Goal: Task Accomplishment & Management: Manage account settings

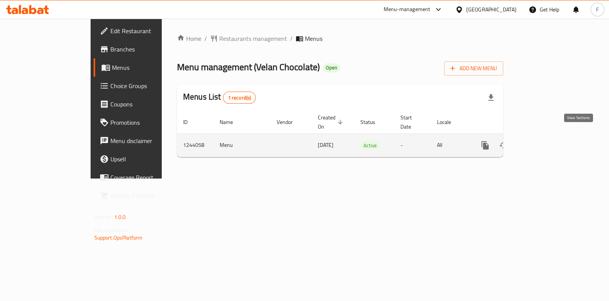
click at [545, 141] on icon "enhanced table" at bounding box center [540, 145] width 9 height 9
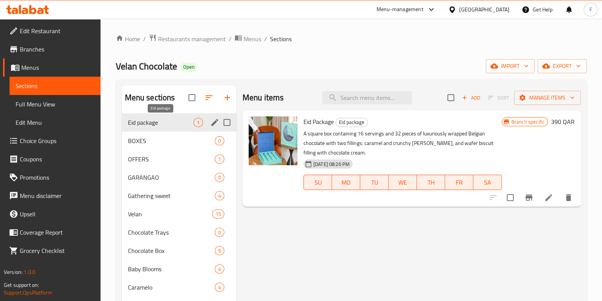
click at [146, 123] on span "Eid package" at bounding box center [161, 122] width 66 height 9
click at [227, 122] on input "Menu sections" at bounding box center [227, 122] width 16 height 16
checkbox input "true"
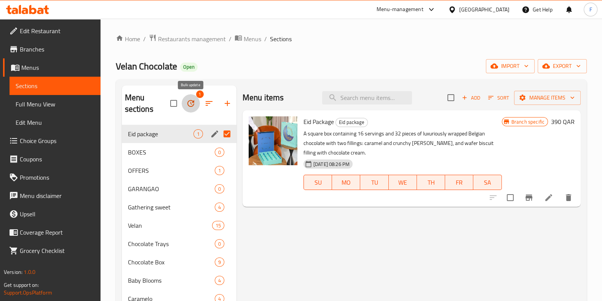
click at [192, 104] on icon "button" at bounding box center [190, 103] width 7 height 7
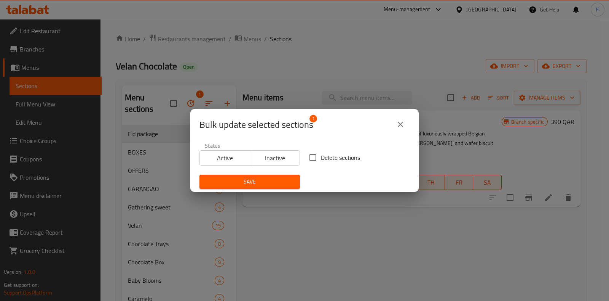
click at [311, 157] on input "Delete sections" at bounding box center [313, 157] width 16 height 16
checkbox input "true"
click at [258, 180] on span "Save" at bounding box center [250, 182] width 88 height 10
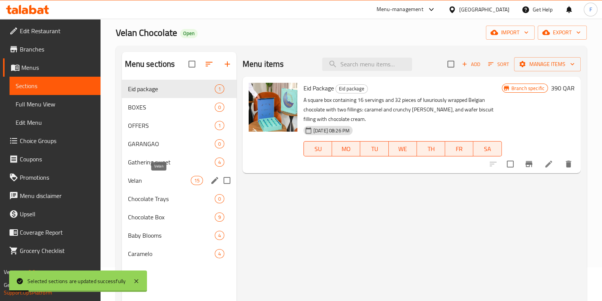
scroll to position [47, 0]
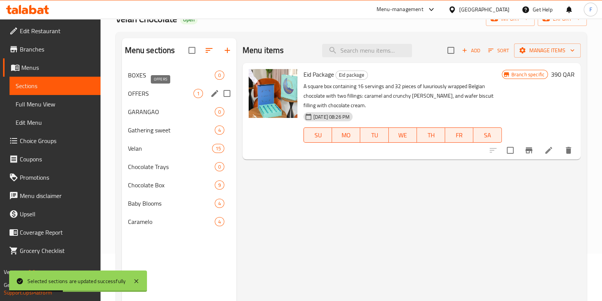
click at [164, 92] on span "OFFERS" at bounding box center [161, 93] width 66 height 9
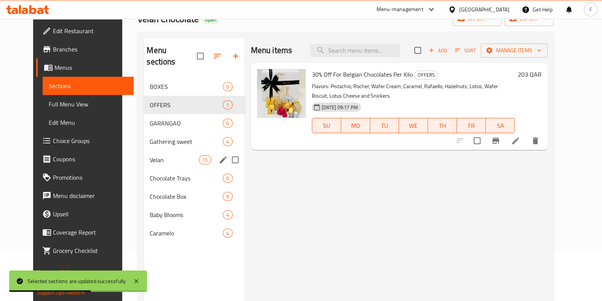
click at [150, 155] on span "Velan" at bounding box center [174, 159] width 49 height 9
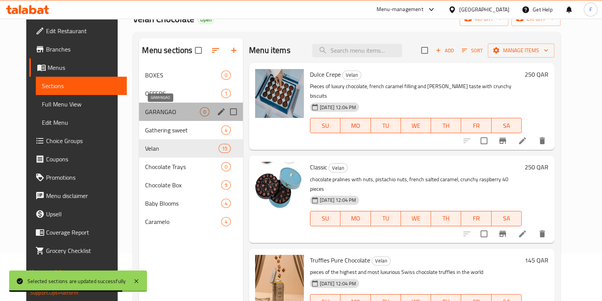
click at [149, 109] on span "GARANGAO" at bounding box center [172, 111] width 55 height 9
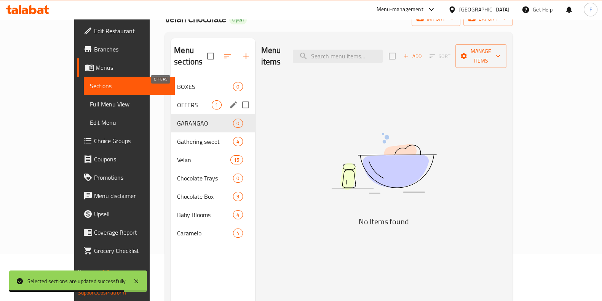
click at [177, 100] on span "OFFERS" at bounding box center [194, 104] width 35 height 9
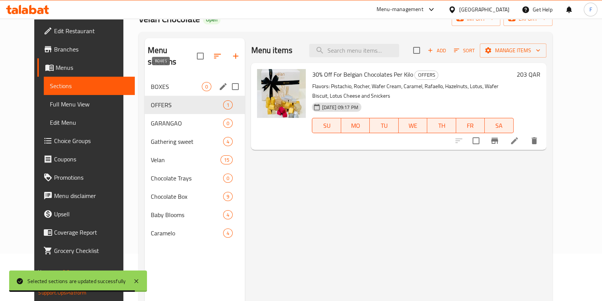
click at [155, 82] on span "BOXES" at bounding box center [176, 86] width 51 height 9
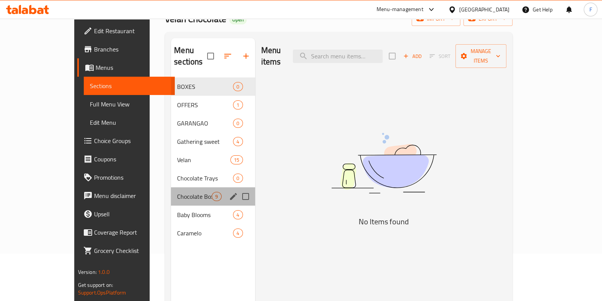
click at [171, 192] on div "Chocolate Box 9" at bounding box center [213, 196] width 84 height 18
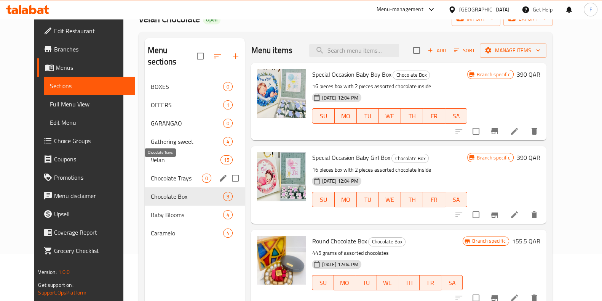
click at [151, 173] on span "Chocolate Trays" at bounding box center [176, 177] width 51 height 9
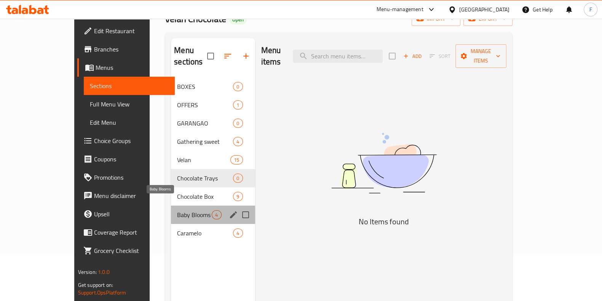
click at [177, 210] on span "Baby Blooms" at bounding box center [194, 214] width 35 height 9
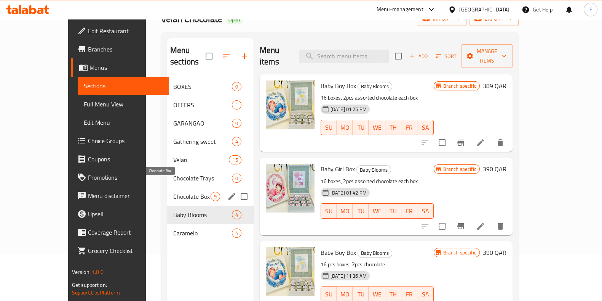
click at [173, 192] on span "Chocolate Box" at bounding box center [191, 196] width 37 height 9
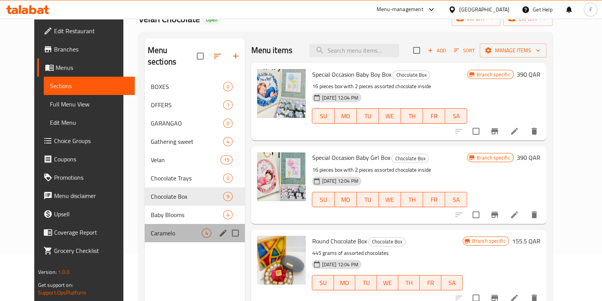
click at [163, 228] on div "Caramelo 4" at bounding box center [195, 233] width 101 height 18
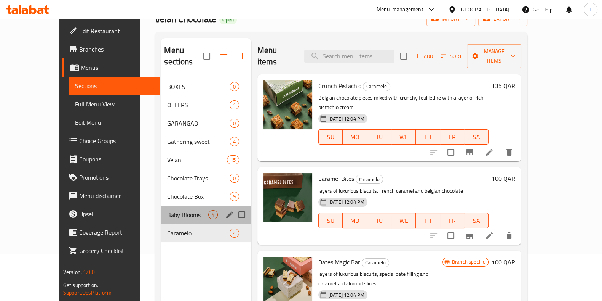
click at [161, 209] on div "Baby Blooms 4" at bounding box center [206, 214] width 90 height 18
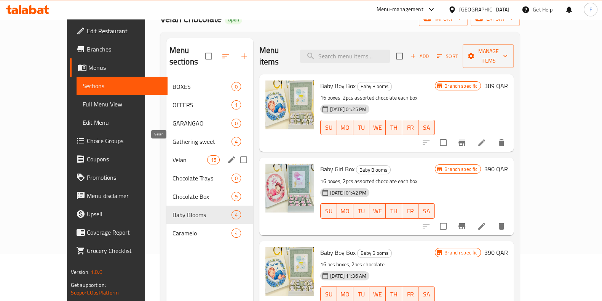
click at [173, 155] on span "Velan" at bounding box center [190, 159] width 35 height 9
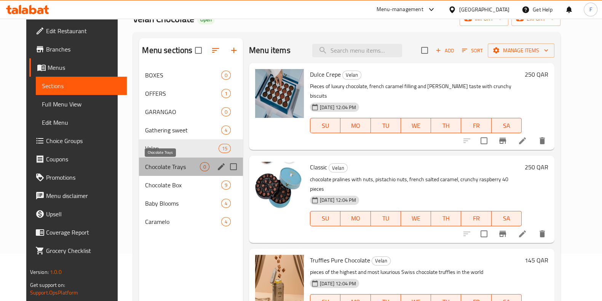
click at [153, 170] on span "Chocolate Trays" at bounding box center [172, 166] width 55 height 9
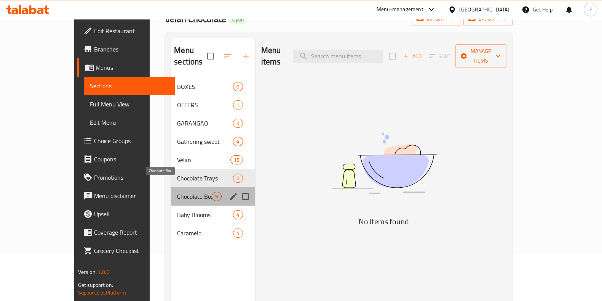
click at [177, 192] on span "Chocolate Box" at bounding box center [194, 196] width 35 height 9
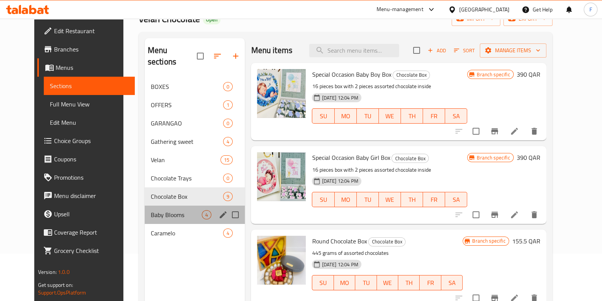
click at [157, 205] on div "Baby Blooms 4" at bounding box center [195, 214] width 101 height 18
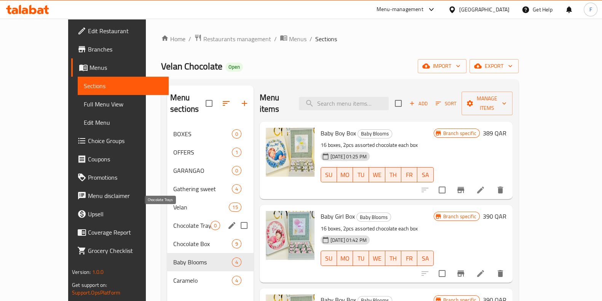
click at [173, 221] on span "Chocolate Trays" at bounding box center [191, 225] width 37 height 9
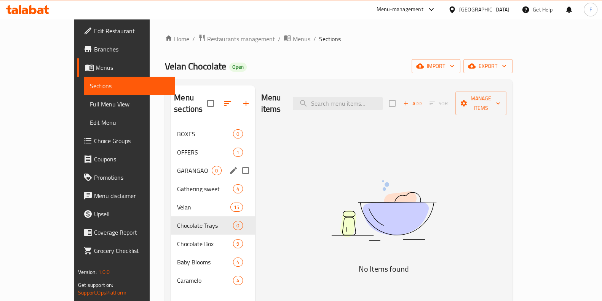
click at [171, 161] on div "GARANGAO 0" at bounding box center [213, 170] width 84 height 18
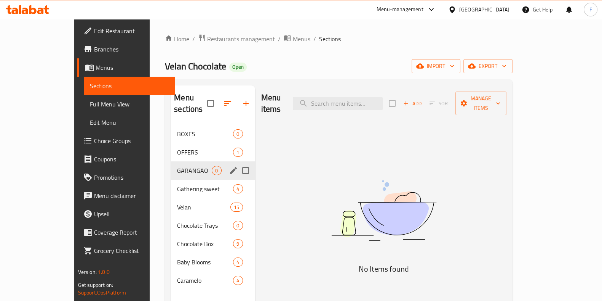
click at [238, 162] on input "Menu sections" at bounding box center [246, 170] width 16 height 16
checkbox input "true"
click at [219, 104] on icon "button" at bounding box center [223, 103] width 9 height 9
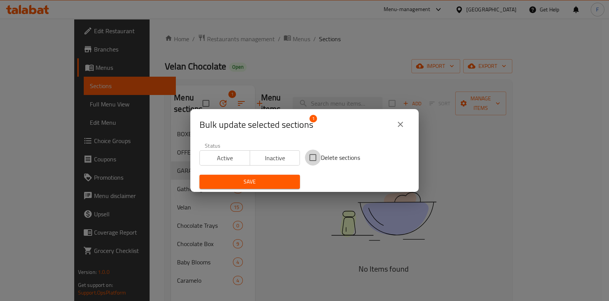
click at [311, 156] on input "Delete sections" at bounding box center [313, 157] width 16 height 16
checkbox input "true"
drag, startPoint x: 280, startPoint y: 177, endPoint x: 254, endPoint y: 176, distance: 25.5
click at [280, 177] on span "Save" at bounding box center [250, 182] width 88 height 10
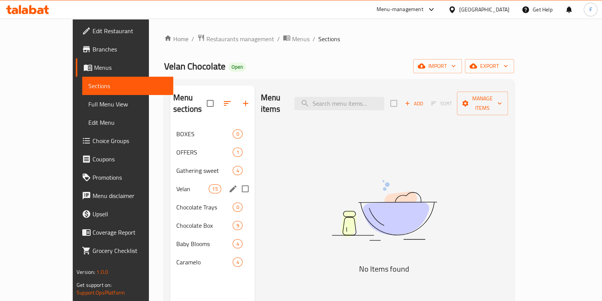
click at [176, 184] on span "Velan" at bounding box center [192, 188] width 32 height 9
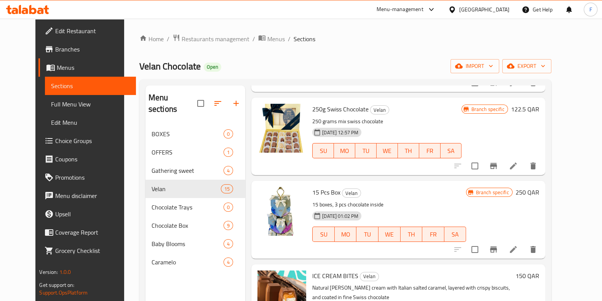
scroll to position [47, 0]
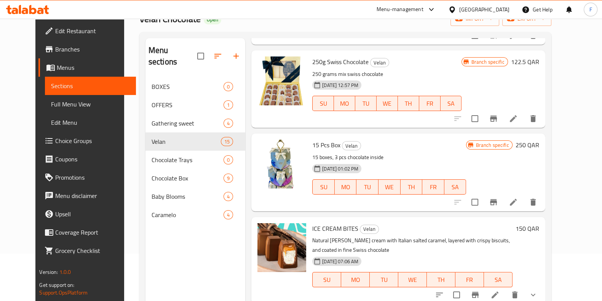
click at [500, 290] on icon at bounding box center [495, 294] width 9 height 9
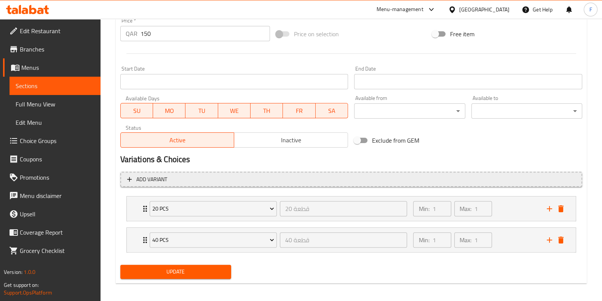
scroll to position [292, 0]
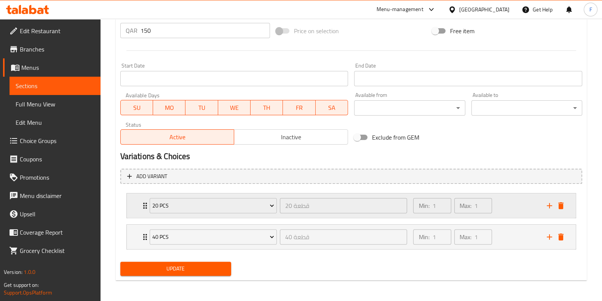
click at [431, 206] on div "Min: 1 ​" at bounding box center [432, 205] width 38 height 15
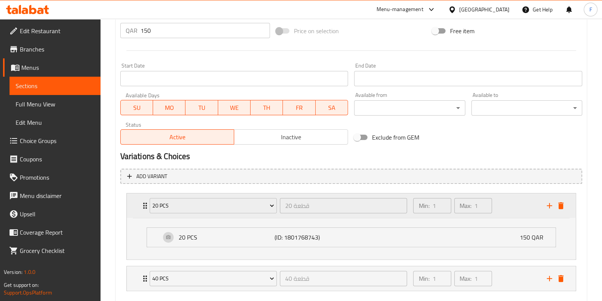
click at [431, 206] on div "Min: 1 ​" at bounding box center [432, 205] width 38 height 15
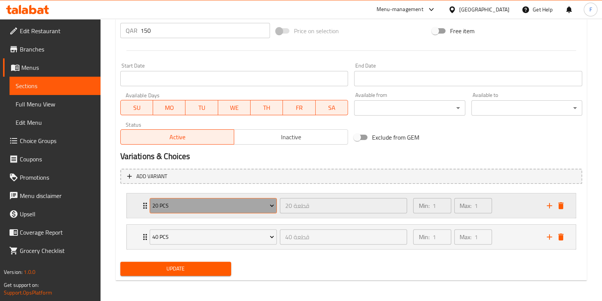
click at [199, 201] on span "20 PCS" at bounding box center [213, 206] width 122 height 10
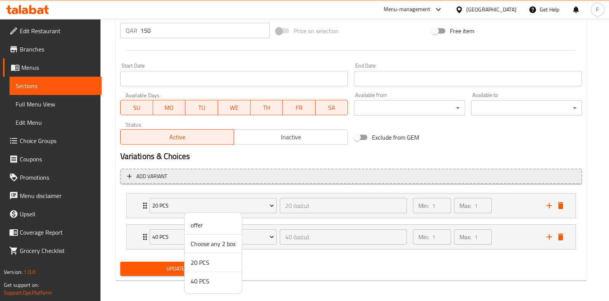
click at [246, 178] on div at bounding box center [304, 150] width 609 height 301
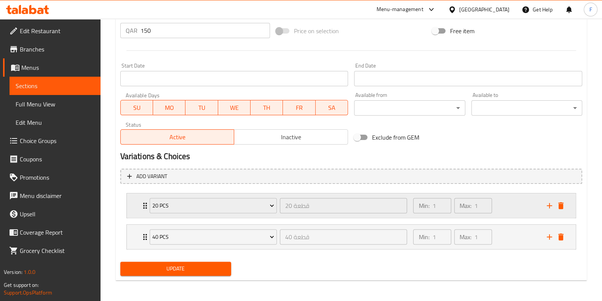
click at [422, 206] on p "Min:" at bounding box center [424, 205] width 11 height 9
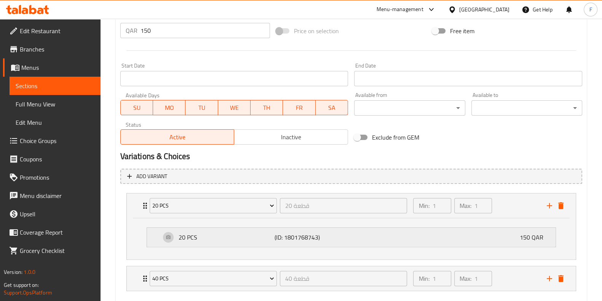
click at [302, 237] on p "(ID: 1801768743)" at bounding box center [307, 236] width 64 height 9
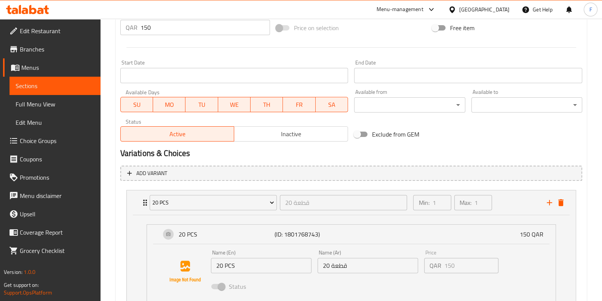
scroll to position [392, 0]
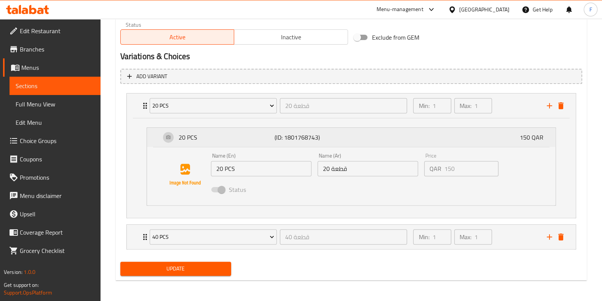
click at [528, 136] on p "150 QAR" at bounding box center [535, 137] width 30 height 9
click at [539, 136] on p "150 QAR" at bounding box center [535, 137] width 30 height 9
click at [537, 136] on p "150 QAR" at bounding box center [535, 137] width 30 height 9
click at [550, 106] on icon "add" at bounding box center [549, 105] width 9 height 9
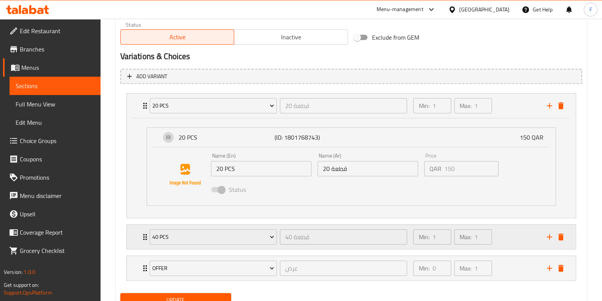
scroll to position [423, 0]
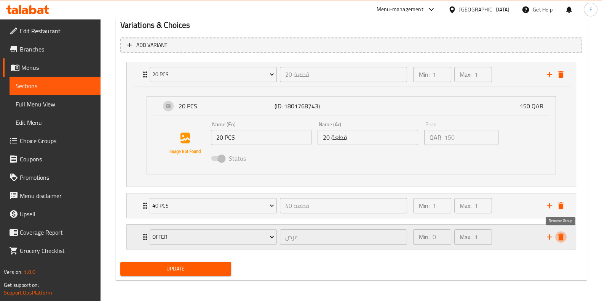
click at [563, 234] on icon "delete" at bounding box center [560, 236] width 5 height 7
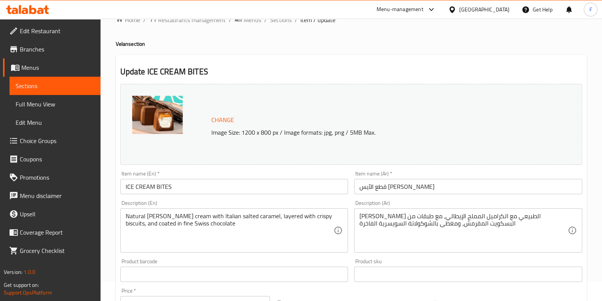
scroll to position [0, 0]
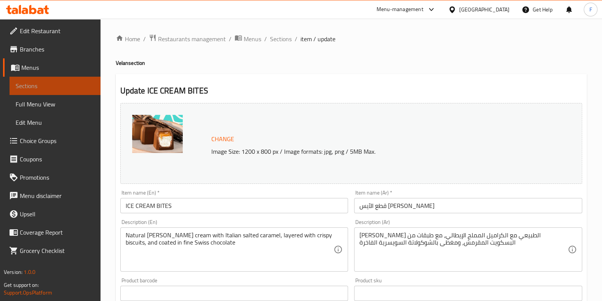
click at [40, 86] on span "Sections" at bounding box center [55, 85] width 79 height 9
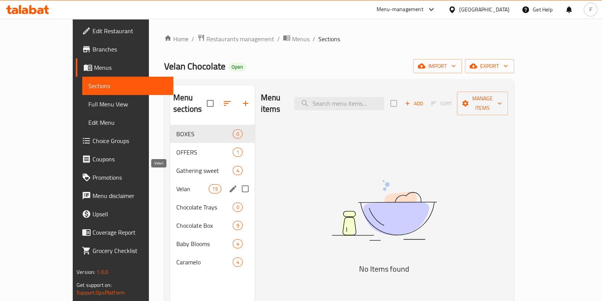
click at [176, 184] on span "Velan" at bounding box center [192, 188] width 32 height 9
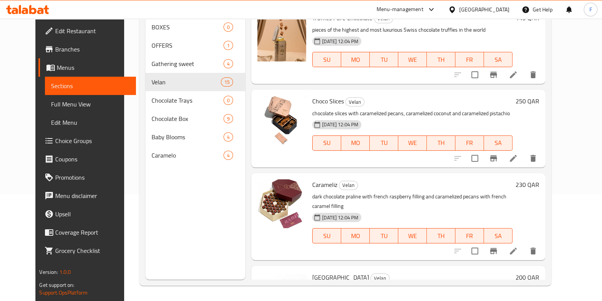
scroll to position [977, 0]
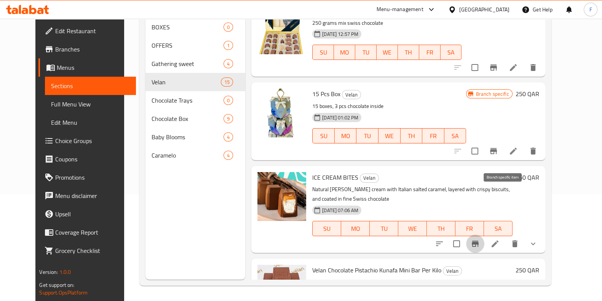
click at [479, 240] on icon "Branch-specific-item" at bounding box center [475, 243] width 7 height 6
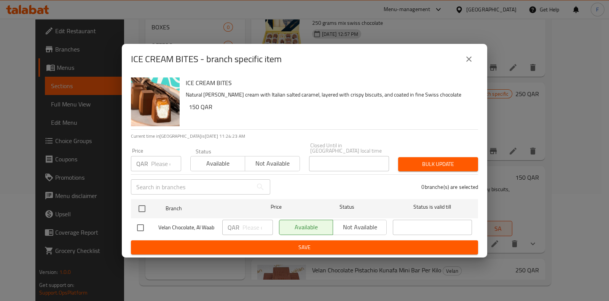
click at [470, 66] on button "close" at bounding box center [469, 59] width 18 height 18
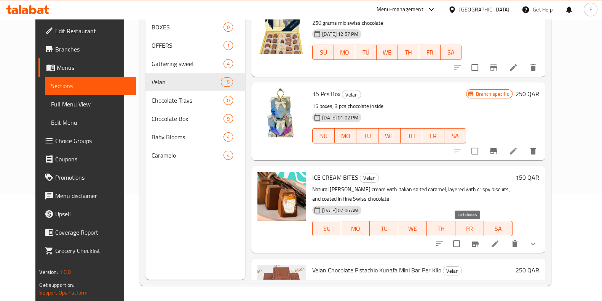
click at [444, 239] on icon "sort-choices" at bounding box center [439, 243] width 9 height 9
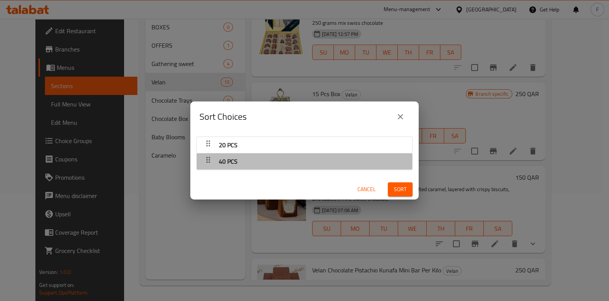
click at [309, 159] on div "40 PCS" at bounding box center [305, 161] width 208 height 18
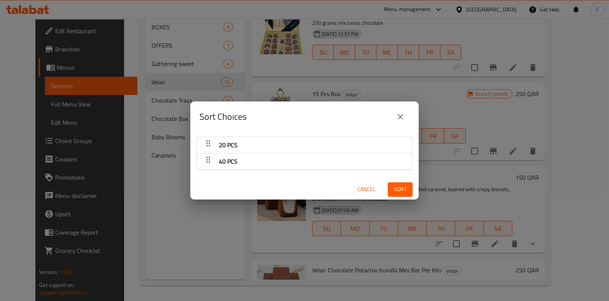
click at [404, 115] on icon "close" at bounding box center [400, 116] width 9 height 9
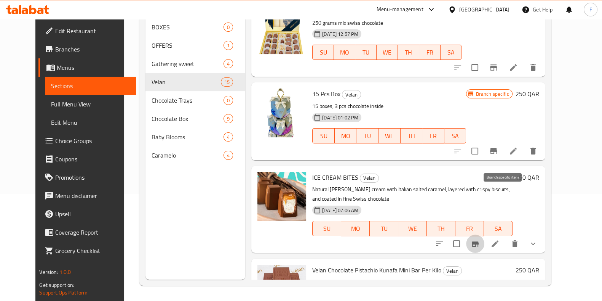
click at [480, 239] on icon "Branch-specific-item" at bounding box center [475, 243] width 9 height 9
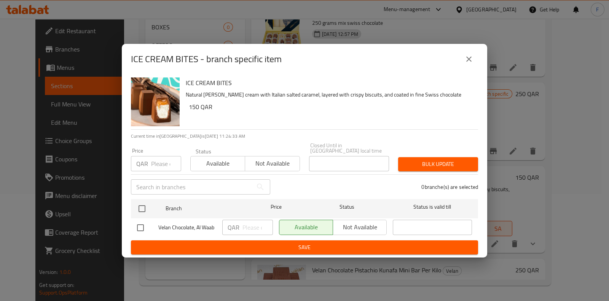
click at [470, 66] on button "close" at bounding box center [469, 59] width 18 height 18
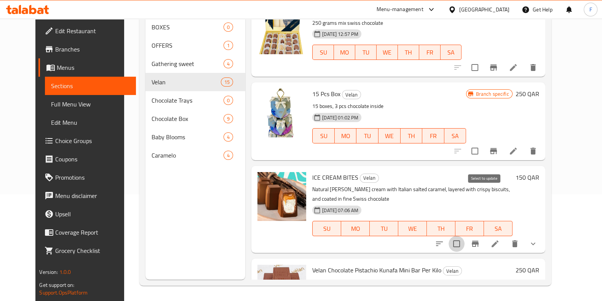
click at [465, 235] on input "checkbox" at bounding box center [457, 243] width 16 height 16
checkbox input "true"
click at [500, 239] on icon at bounding box center [495, 243] width 9 height 9
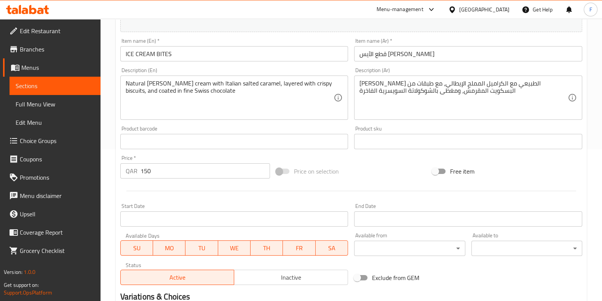
scroll to position [292, 0]
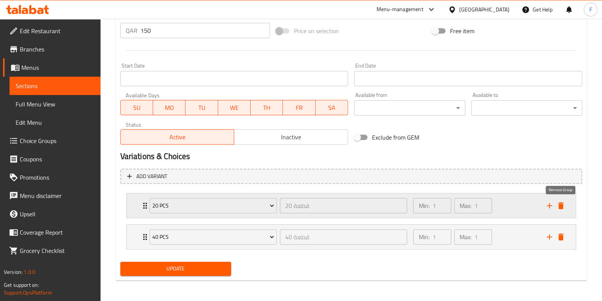
click at [562, 204] on icon "delete" at bounding box center [560, 205] width 5 height 7
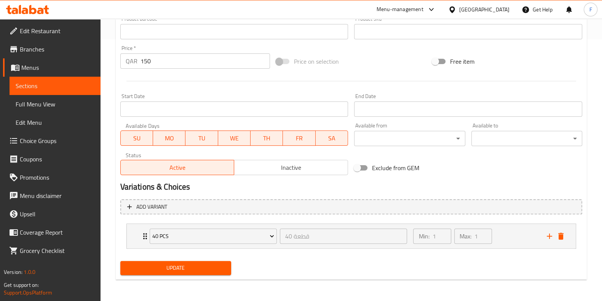
scroll to position [261, 0]
click at [564, 233] on icon "delete" at bounding box center [560, 236] width 9 height 9
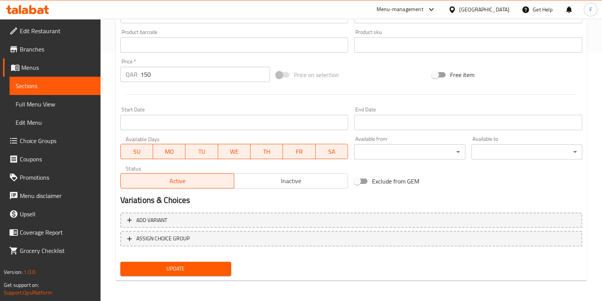
click at [171, 215] on span "Add variant" at bounding box center [351, 220] width 448 height 10
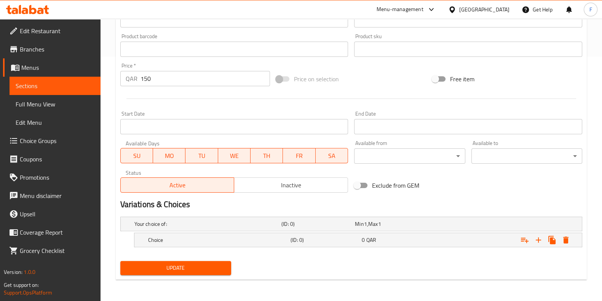
scroll to position [243, 0]
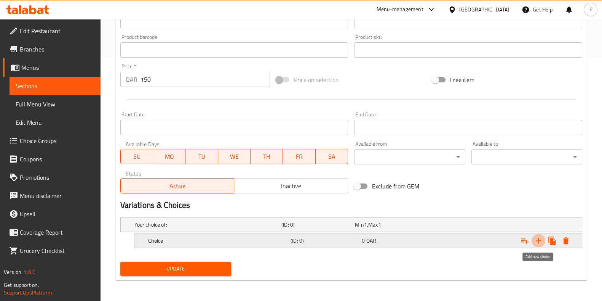
click at [539, 241] on icon "Expand" at bounding box center [538, 240] width 5 height 5
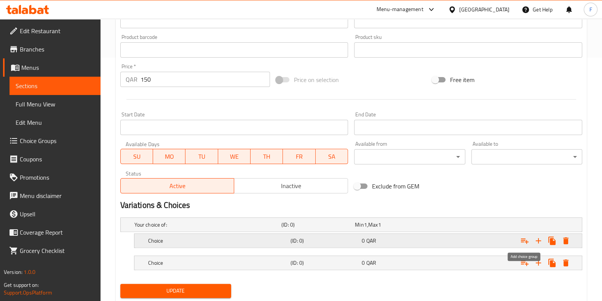
click at [525, 240] on icon "Expand" at bounding box center [524, 240] width 9 height 9
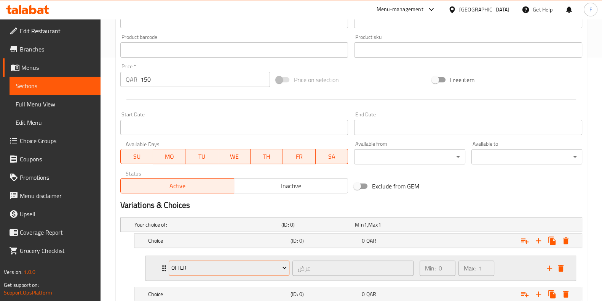
click at [236, 265] on span "offer" at bounding box center [228, 268] width 115 height 10
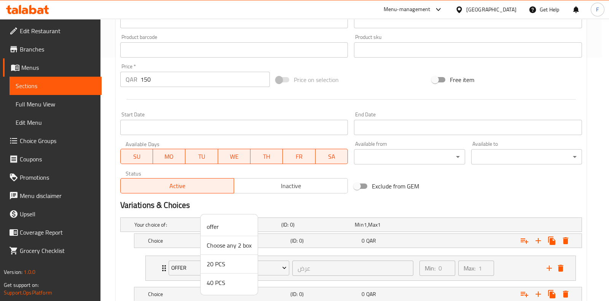
click at [223, 261] on span "20 PCS" at bounding box center [229, 263] width 45 height 9
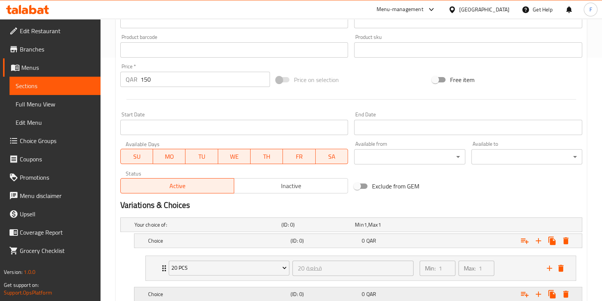
scroll to position [291, 0]
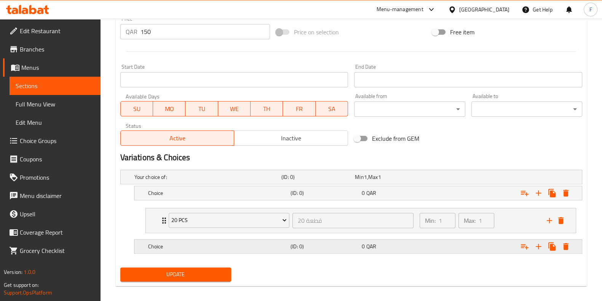
click at [336, 247] on h5 "(ID: 0)" at bounding box center [325, 246] width 68 height 8
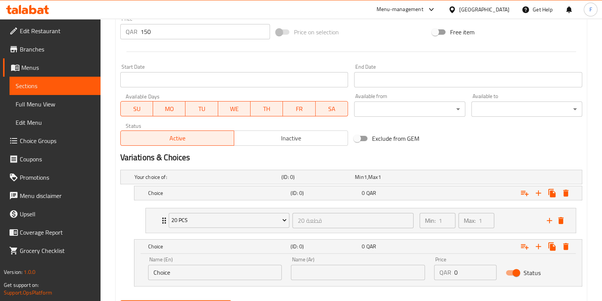
click at [300, 269] on input "text" at bounding box center [358, 271] width 134 height 15
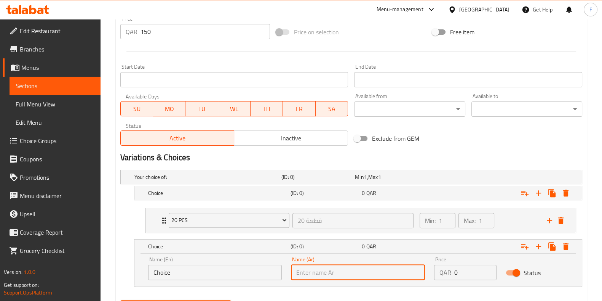
click at [170, 270] on input "Choice" at bounding box center [215, 271] width 134 height 15
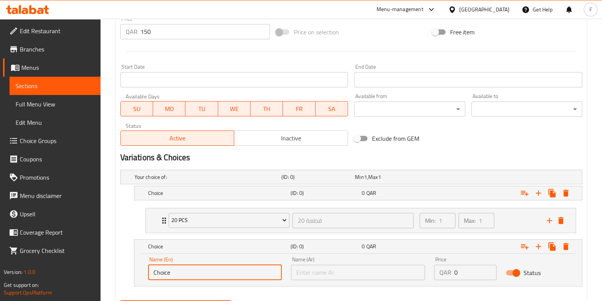
click at [170, 270] on input "Choice" at bounding box center [215, 271] width 134 height 15
click at [174, 269] on input "Choice" at bounding box center [215, 271] width 134 height 15
click at [175, 270] on input "Choice" at bounding box center [215, 271] width 134 height 15
type input "Choice of size"
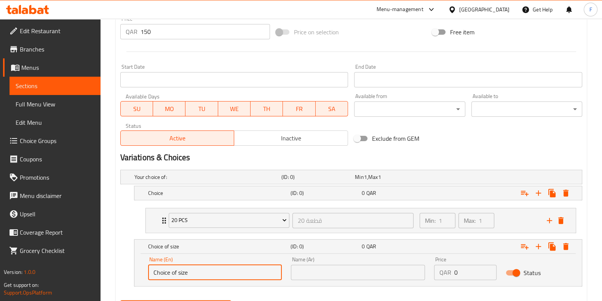
click at [345, 273] on input "text" at bounding box center [358, 271] width 134 height 15
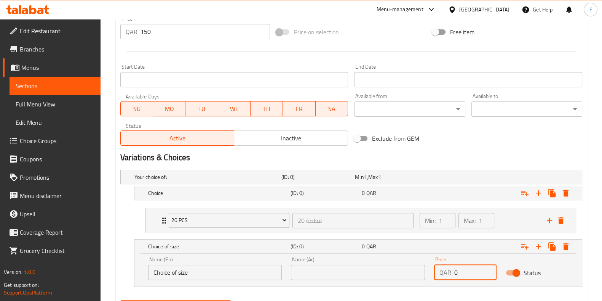
drag, startPoint x: 461, startPoint y: 270, endPoint x: 452, endPoint y: 271, distance: 8.8
click at [452, 271] on div "QAR 0 Price" at bounding box center [465, 271] width 62 height 15
click at [546, 269] on div "Status" at bounding box center [537, 273] width 72 height 24
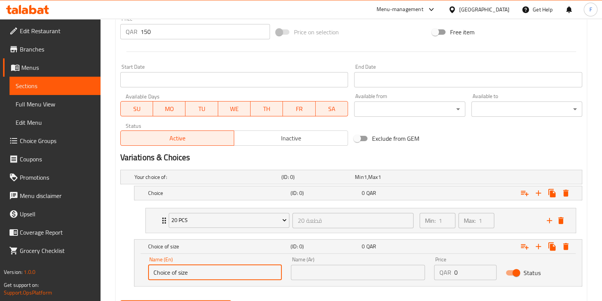
drag, startPoint x: 195, startPoint y: 272, endPoint x: 133, endPoint y: 270, distance: 62.1
click at [134, 270] on div "Name (En) Choice of size Name (En) Name (Ar) Name (Ar) Price QAR 0 Price Status" at bounding box center [358, 269] width 448 height 32
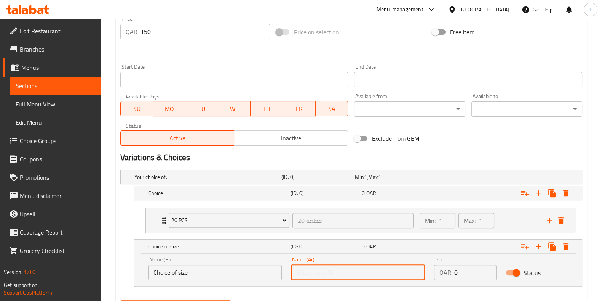
click at [333, 273] on input "text" at bounding box center [358, 271] width 134 height 15
paste input "اختيار الحجم"
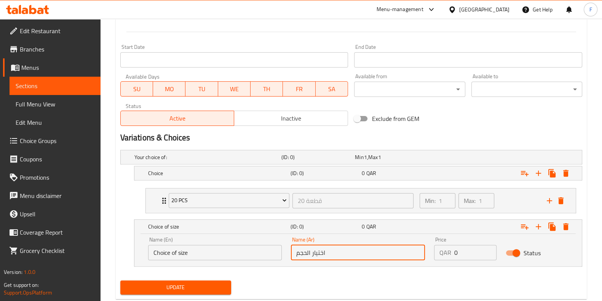
scroll to position [329, 0]
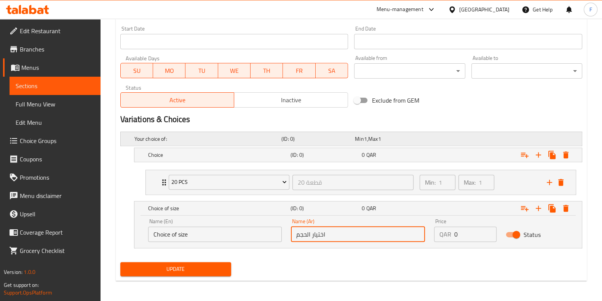
type input "اختيار الحجم"
click at [364, 137] on span "1" at bounding box center [365, 139] width 3 height 10
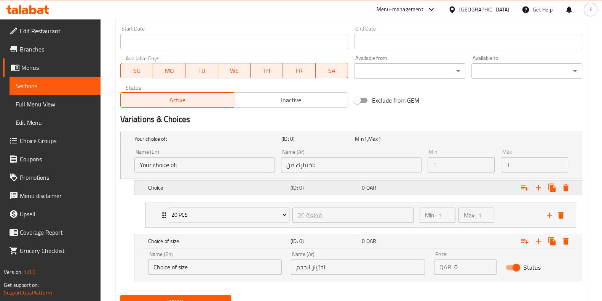
click at [366, 187] on span "QAR" at bounding box center [371, 187] width 10 height 10
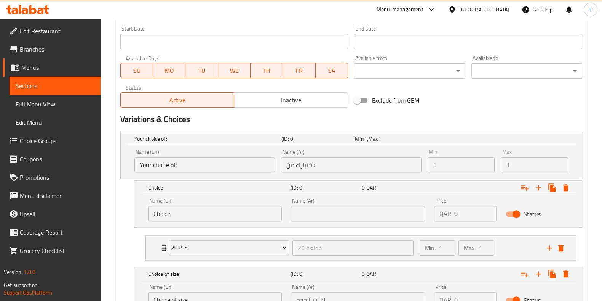
click at [336, 213] on input "text" at bounding box center [358, 213] width 134 height 15
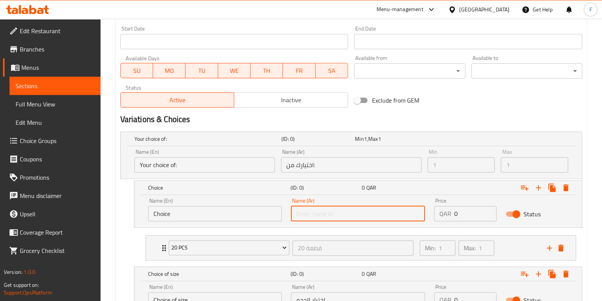
paste input "اختيار الحجم"
type input "اختيار الحجم"
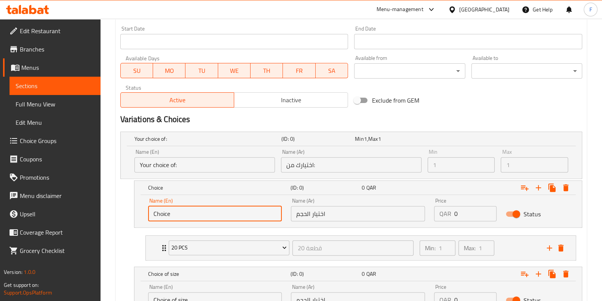
drag, startPoint x: 223, startPoint y: 213, endPoint x: 137, endPoint y: 217, distance: 85.8
click at [137, 217] on div "Name (En) Choice Name (En) Name (Ar) اختيار الحجم Name (Ar) Price QAR 0 Price S…" at bounding box center [358, 211] width 448 height 32
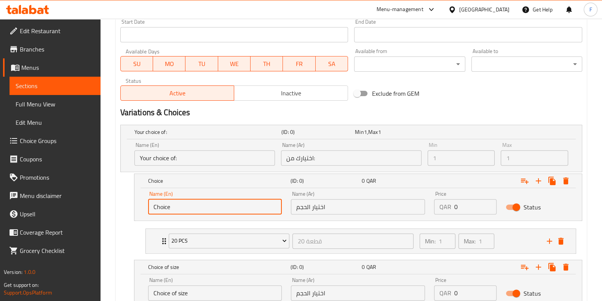
scroll to position [394, 0]
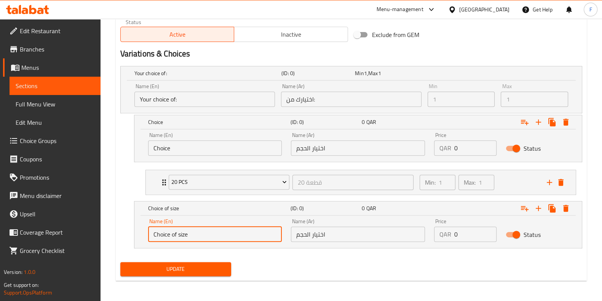
click at [187, 236] on input "Choice of size" at bounding box center [215, 233] width 134 height 15
click at [176, 152] on input "Choice" at bounding box center [215, 147] width 134 height 15
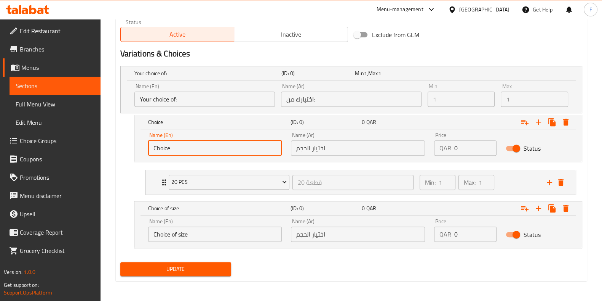
click at [176, 152] on input "Choice" at bounding box center [215, 147] width 134 height 15
paste input "of size"
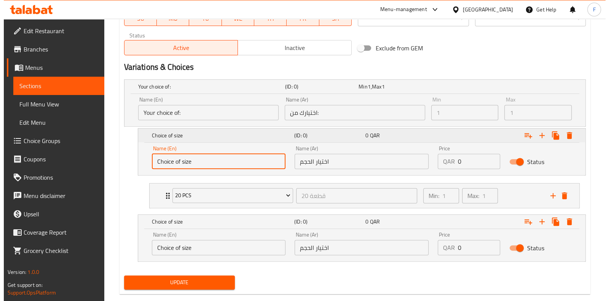
scroll to position [347, 0]
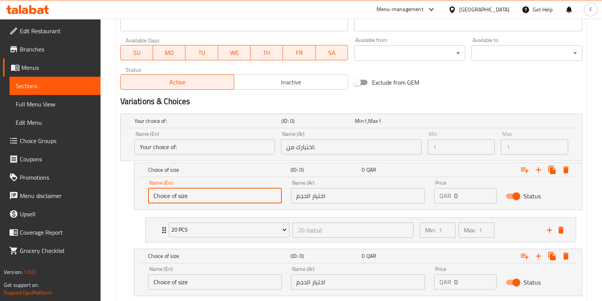
type input "Choice of size"
click at [324, 149] on input "اختيارك من:" at bounding box center [351, 146] width 141 height 15
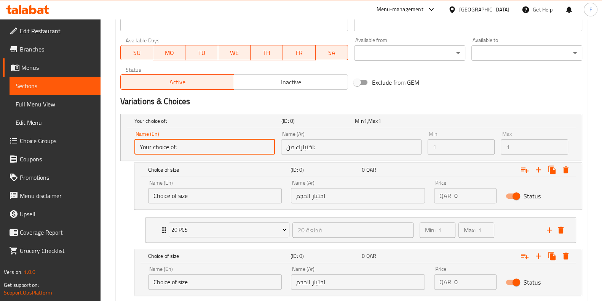
click at [230, 147] on input "Your choice of:" at bounding box center [204, 146] width 141 height 15
click at [228, 146] on input "Your choice of:" at bounding box center [204, 146] width 141 height 15
click at [185, 145] on input "Your choice of:" at bounding box center [204, 146] width 141 height 15
click at [194, 147] on input "Your choice of:" at bounding box center [204, 146] width 141 height 15
click at [195, 147] on input "Your choice of:" at bounding box center [204, 146] width 141 height 15
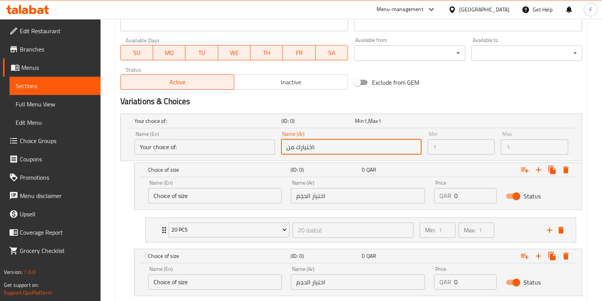
click at [322, 149] on input "اختيارك من:" at bounding box center [351, 146] width 141 height 15
click at [564, 165] on icon "Expand" at bounding box center [565, 169] width 9 height 9
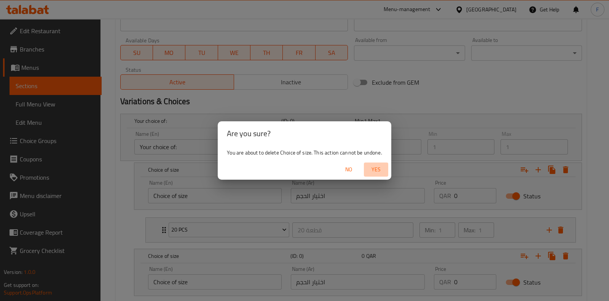
click at [372, 169] on span "Yes" at bounding box center [376, 170] width 18 height 10
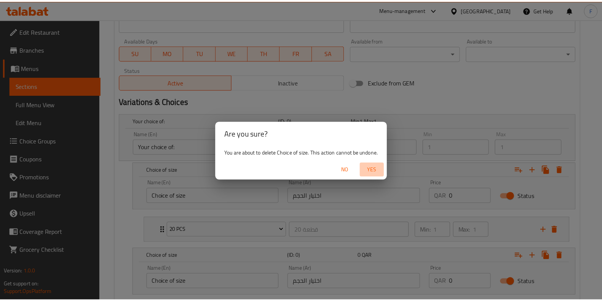
scroll to position [308, 0]
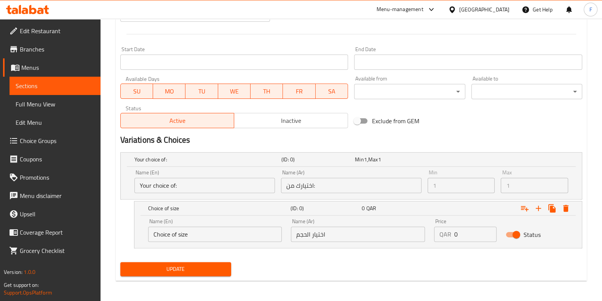
click at [229, 184] on input "Your choice of:" at bounding box center [204, 184] width 141 height 15
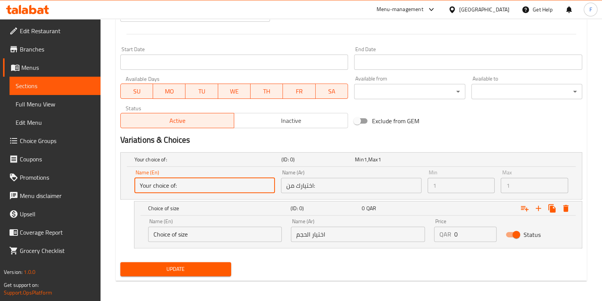
click at [229, 184] on input "Your choice of:" at bounding box center [204, 184] width 141 height 15
click at [271, 264] on div "Update" at bounding box center [351, 269] width 468 height 20
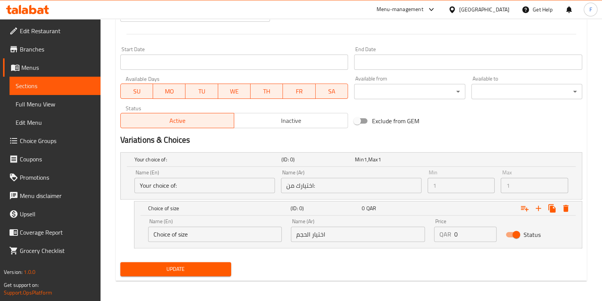
drag, startPoint x: 512, startPoint y: 265, endPoint x: 477, endPoint y: 258, distance: 36.4
click at [510, 263] on div "Update" at bounding box center [351, 269] width 468 height 20
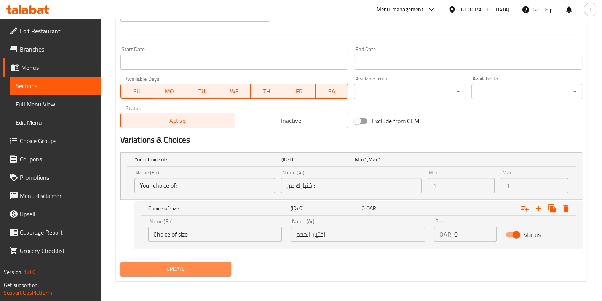
click at [208, 270] on span "Update" at bounding box center [175, 269] width 99 height 10
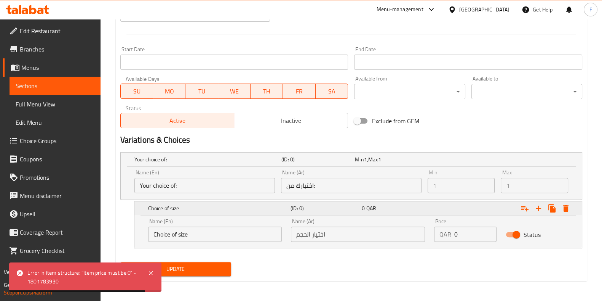
click at [569, 205] on icon "Expand" at bounding box center [565, 207] width 9 height 9
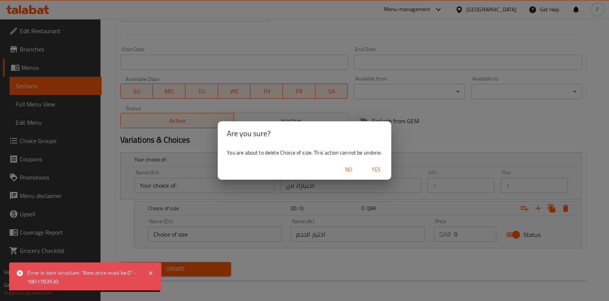
click at [377, 170] on span "Yes" at bounding box center [376, 170] width 18 height 10
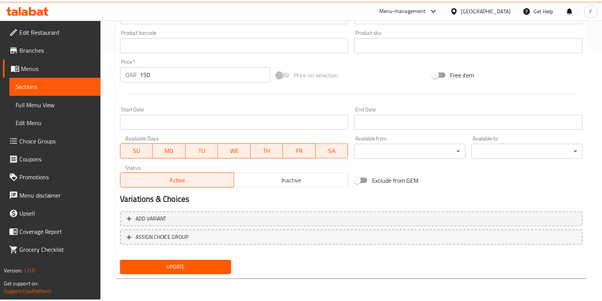
scroll to position [248, 0]
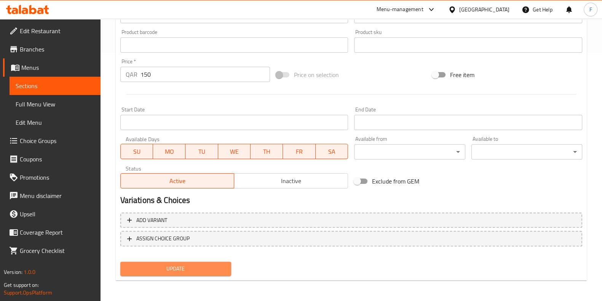
click at [184, 265] on span "Update" at bounding box center [175, 269] width 99 height 10
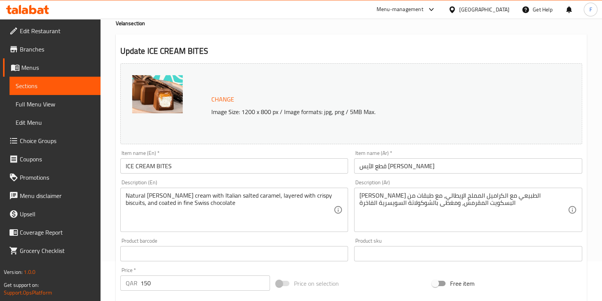
scroll to position [0, 0]
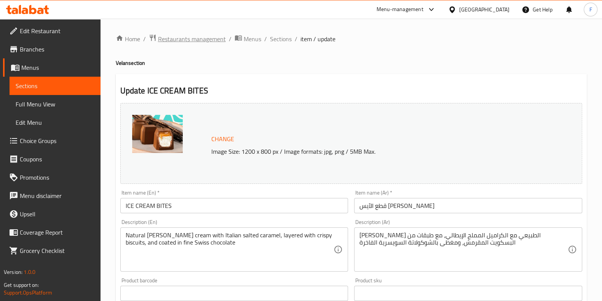
click at [177, 39] on span "Restaurants management" at bounding box center [192, 38] width 68 height 9
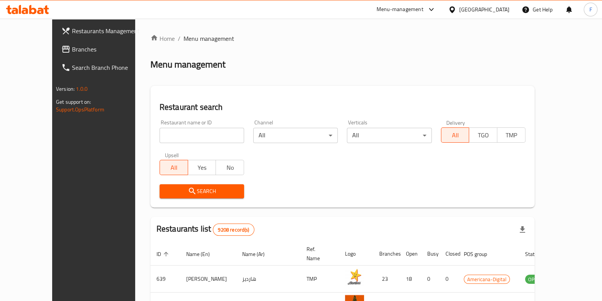
click at [196, 128] on div "Home / Menu management Menu management Restaurant search Restaurant name or ID …" at bounding box center [342, 273] width 384 height 478
click at [194, 130] on input "search" at bounding box center [202, 135] width 85 height 15
type input "my bake"
click button "Search" at bounding box center [202, 191] width 85 height 14
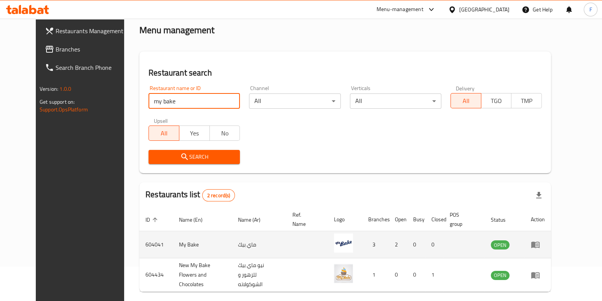
scroll to position [60, 0]
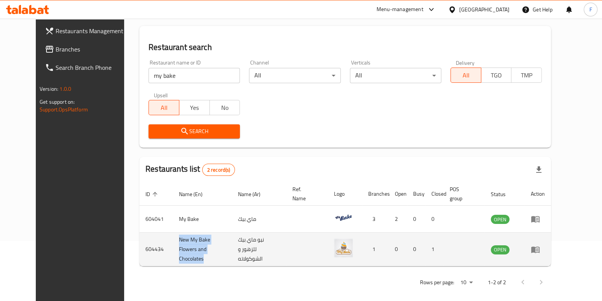
drag, startPoint x: 182, startPoint y: 251, endPoint x: 153, endPoint y: 241, distance: 30.5
click at [173, 241] on td "New My Bake Flowers and Chocolates" at bounding box center [202, 249] width 59 height 34
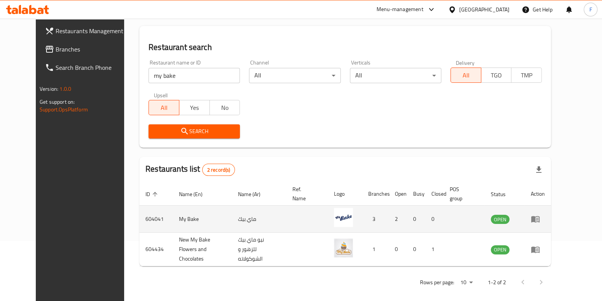
click at [139, 218] on td "604041" at bounding box center [156, 218] width 34 height 27
copy td "604041"
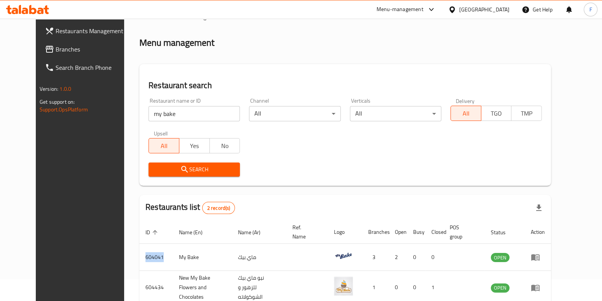
scroll to position [0, 0]
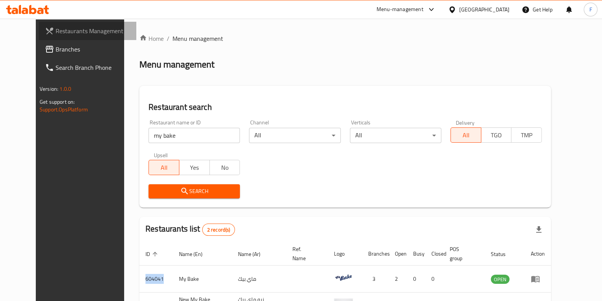
click at [78, 32] on span "Restaurants Management" at bounding box center [93, 30] width 75 height 9
